Goal: Task Accomplishment & Management: Use online tool/utility

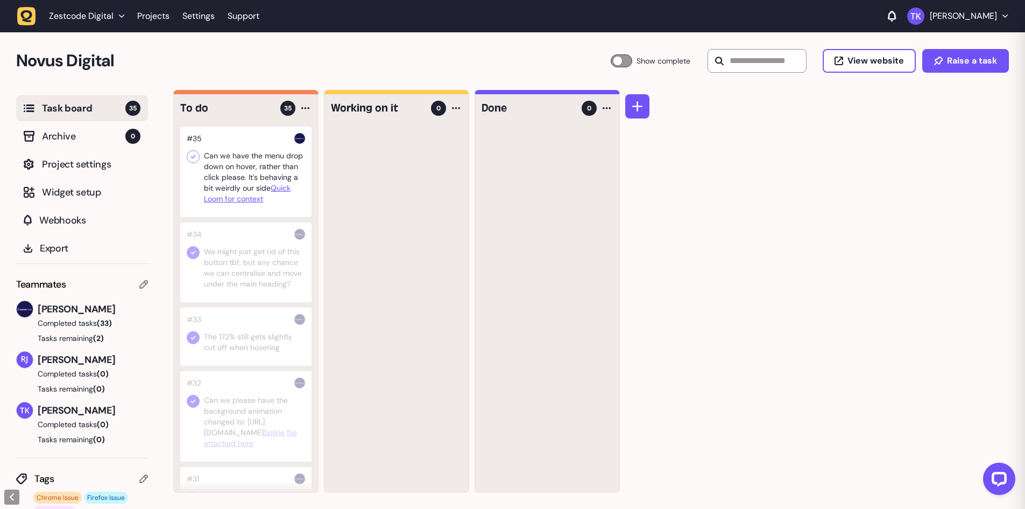
scroll to position [269, 0]
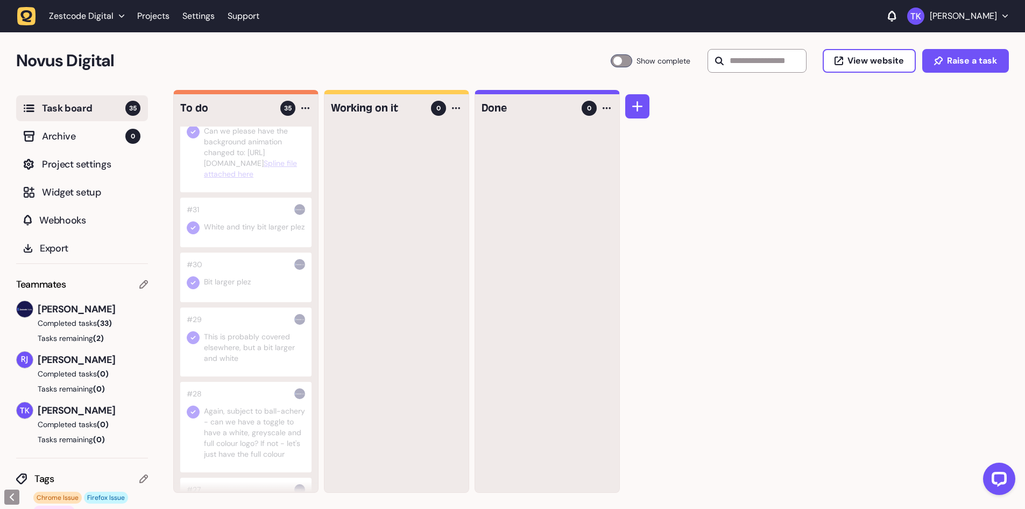
click at [247, 302] on div at bounding box center [245, 277] width 131 height 50
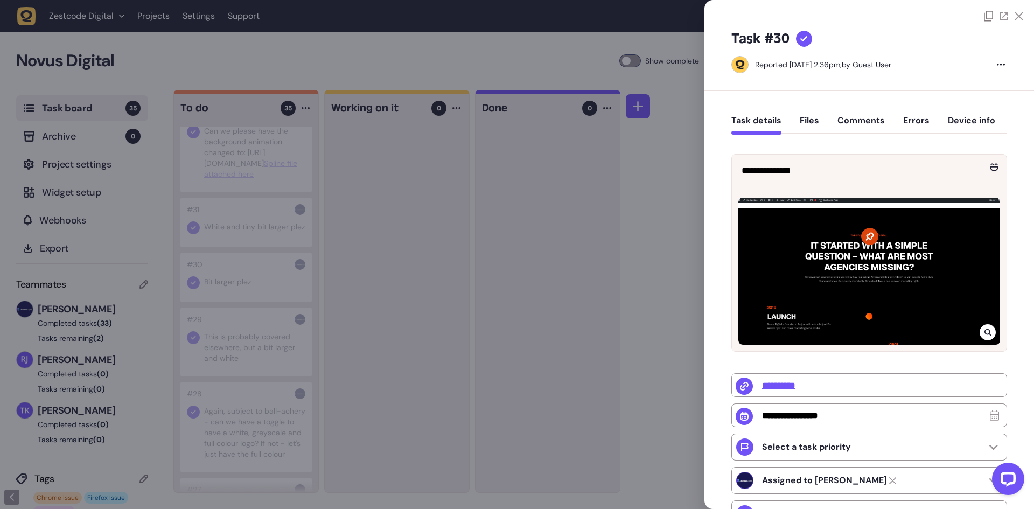
click at [347, 308] on div at bounding box center [517, 254] width 1034 height 509
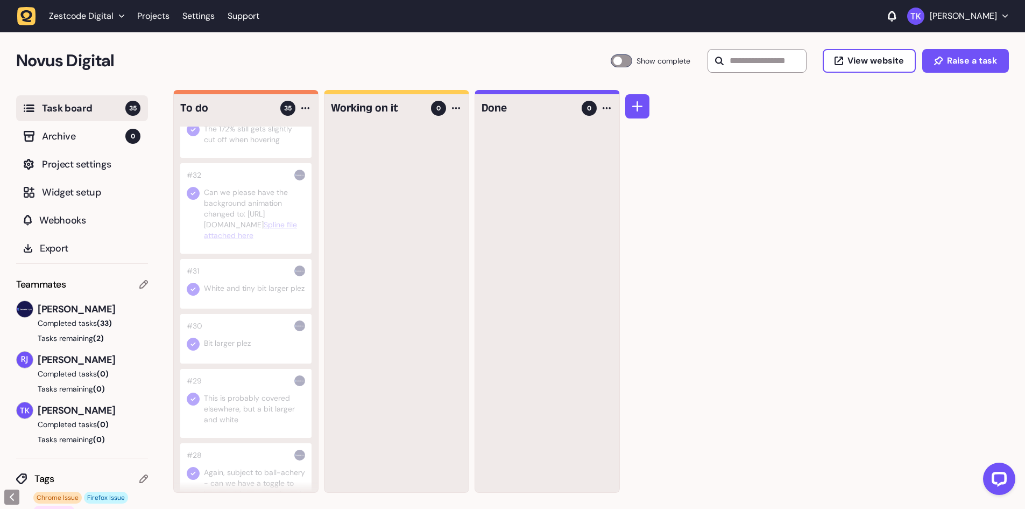
scroll to position [161, 0]
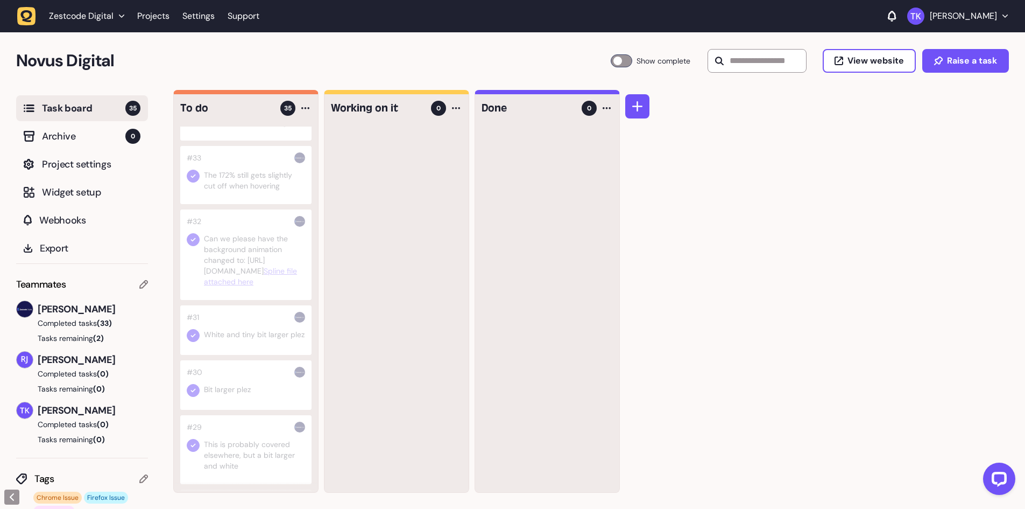
click at [237, 353] on div at bounding box center [245, 330] width 131 height 50
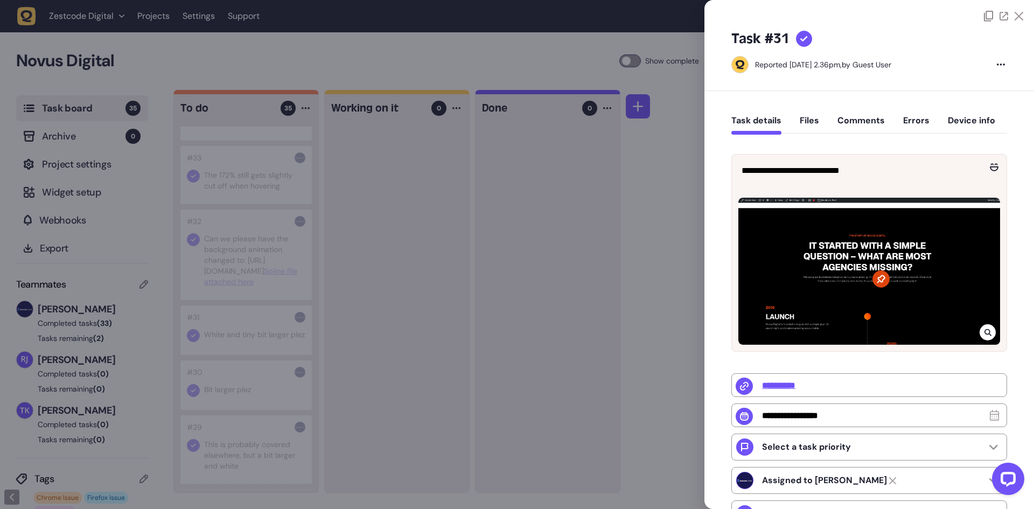
click at [392, 202] on div at bounding box center [517, 254] width 1034 height 509
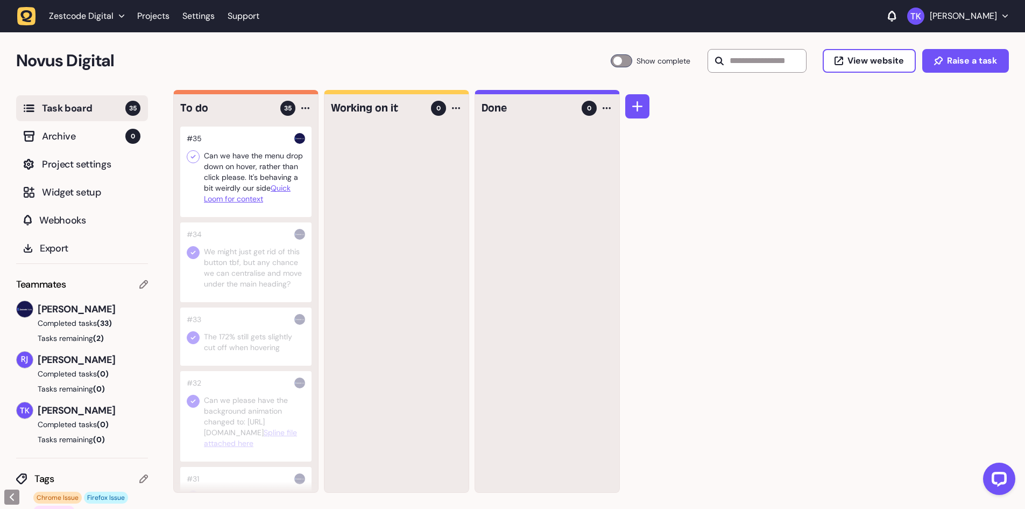
click at [194, 152] on icon at bounding box center [193, 156] width 11 height 11
click at [223, 277] on div at bounding box center [245, 262] width 131 height 80
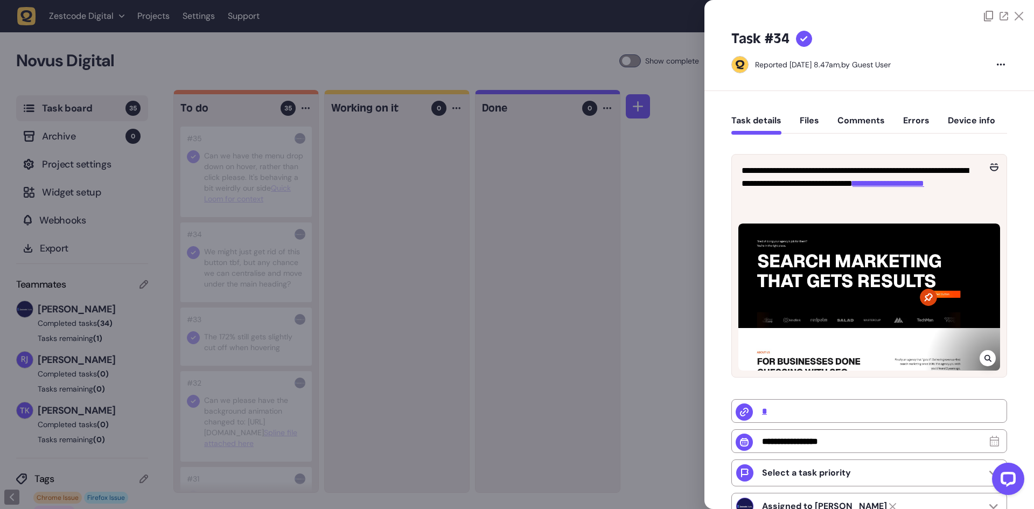
click at [257, 343] on div at bounding box center [517, 254] width 1034 height 509
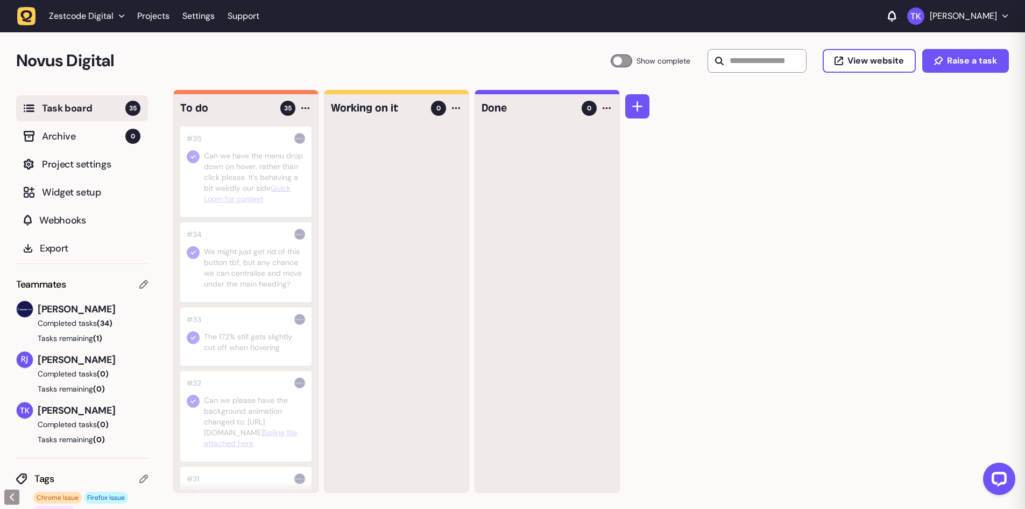
click at [257, 343] on div at bounding box center [245, 336] width 131 height 58
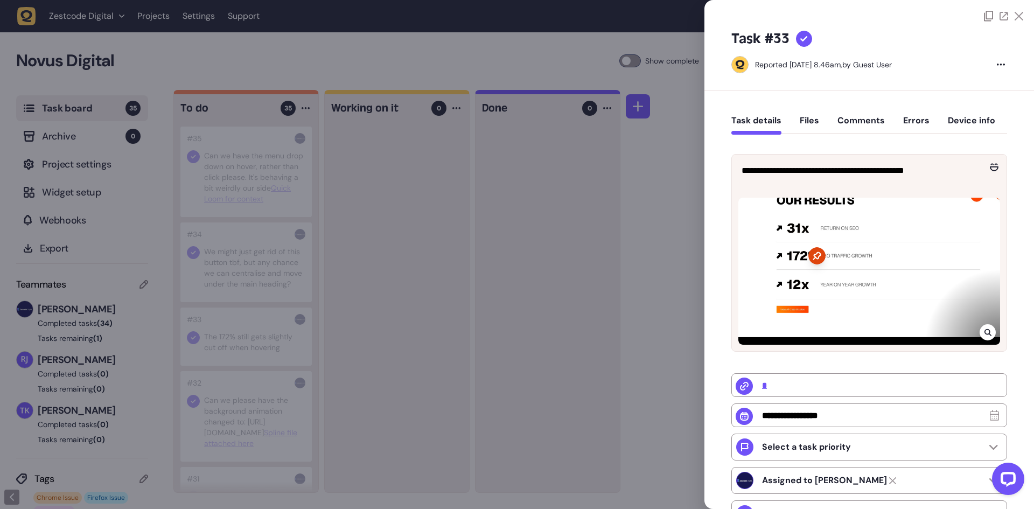
click at [258, 345] on div at bounding box center [517, 254] width 1034 height 509
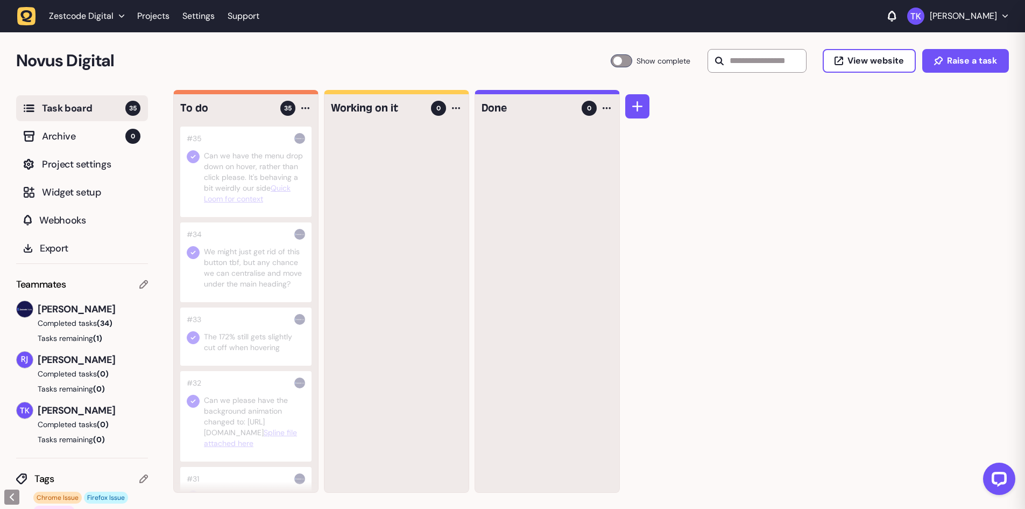
click at [262, 405] on div at bounding box center [245, 416] width 131 height 90
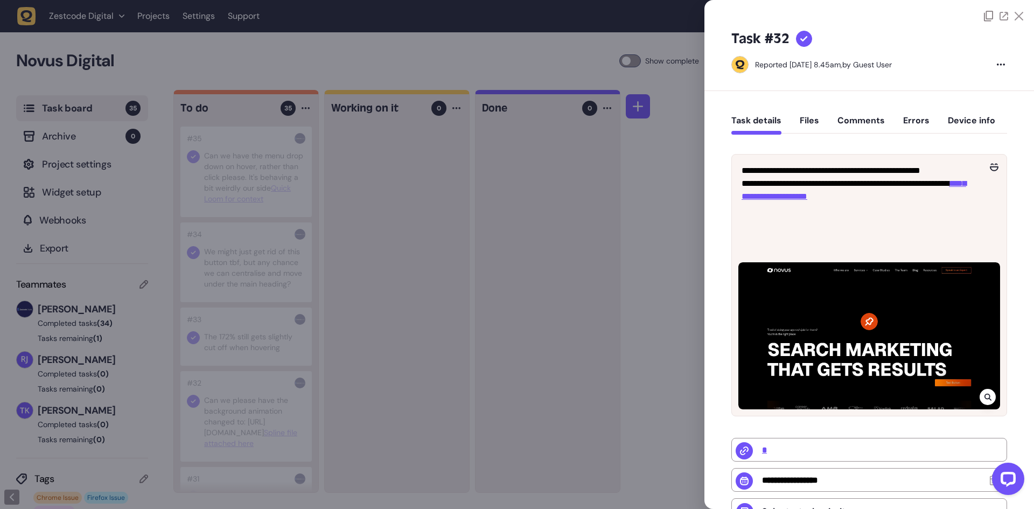
click at [425, 188] on div at bounding box center [517, 254] width 1034 height 509
